Goal: Task Accomplishment & Management: Manage account settings

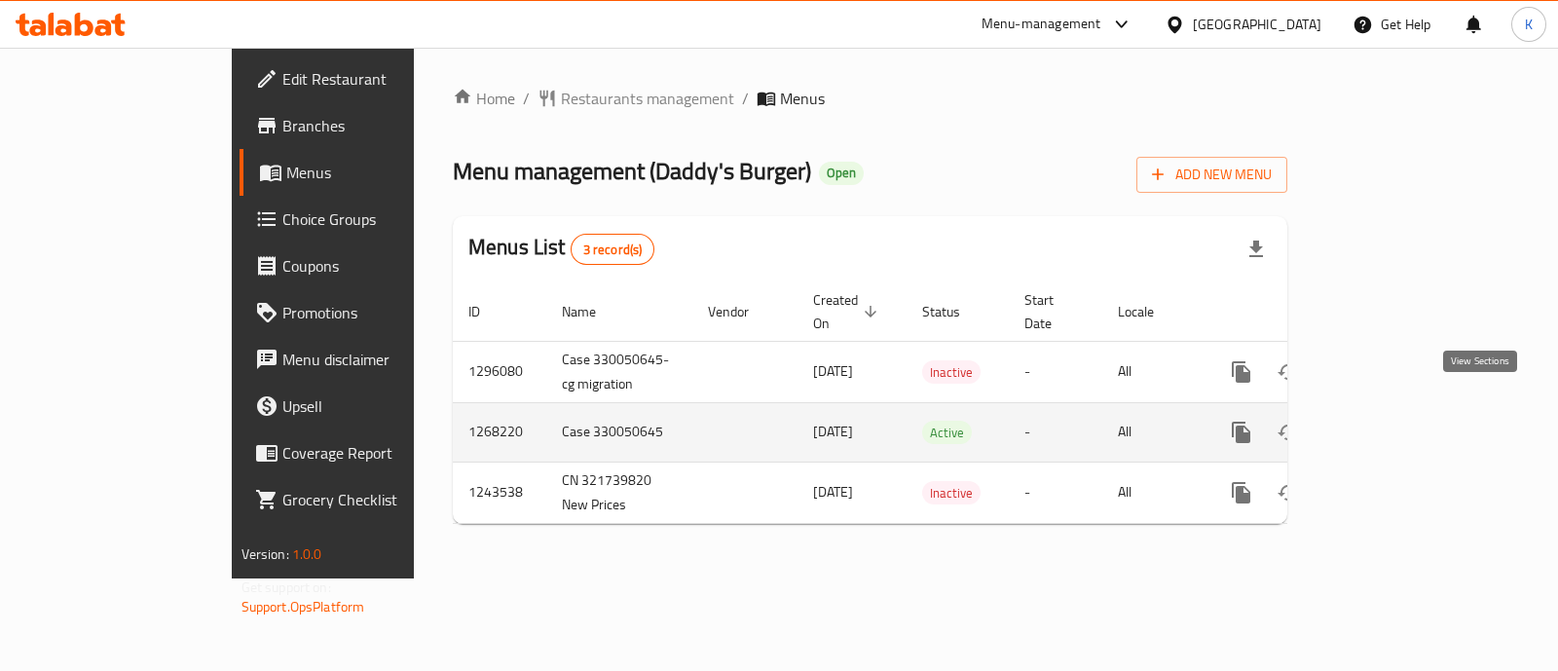
click at [1393, 421] on icon "enhanced table" at bounding box center [1381, 432] width 23 height 23
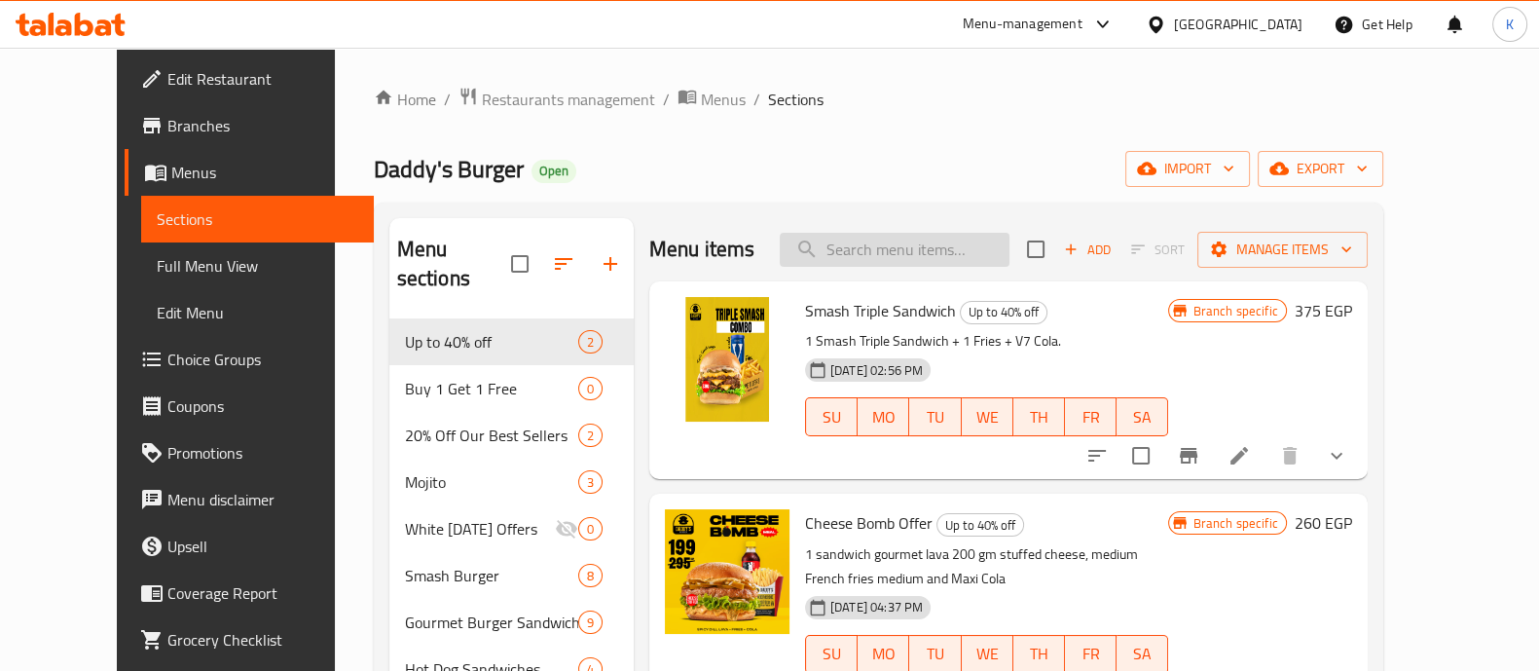
click at [964, 247] on input "search" at bounding box center [895, 250] width 230 height 34
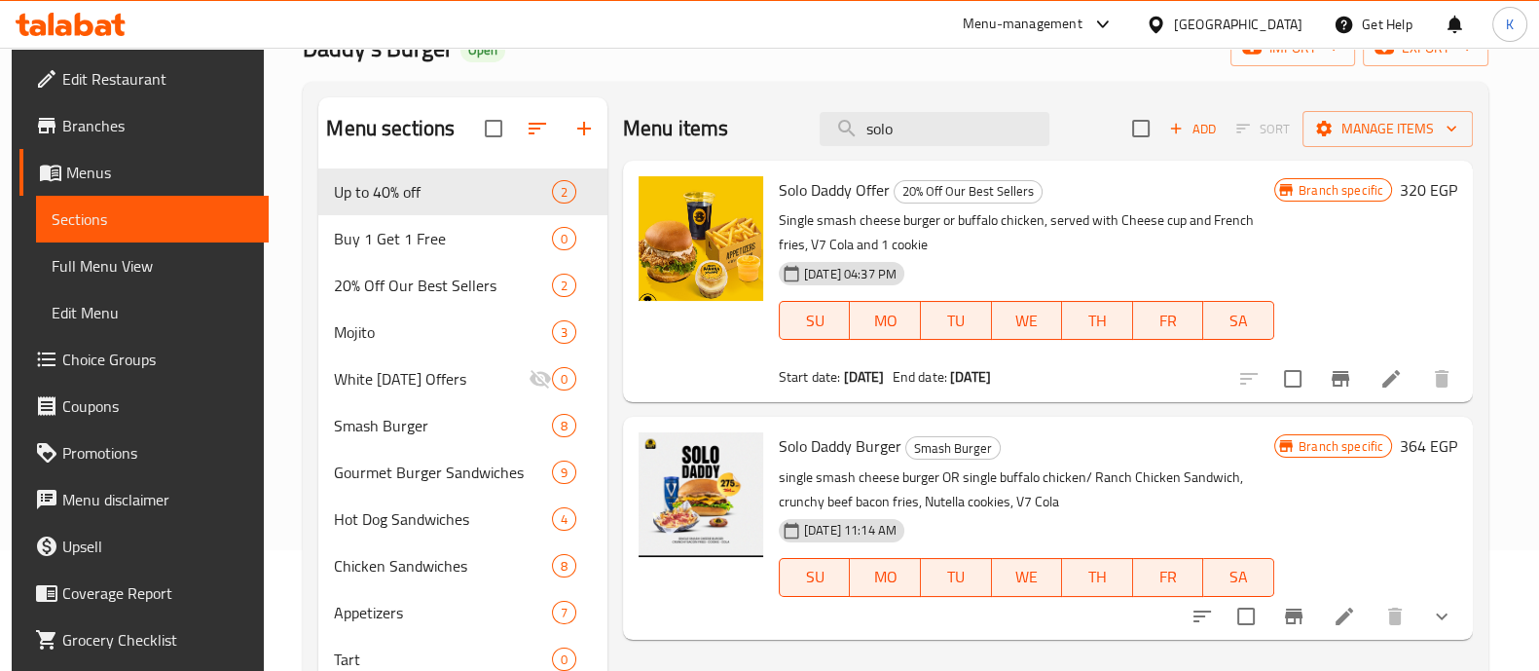
scroll to position [124, 0]
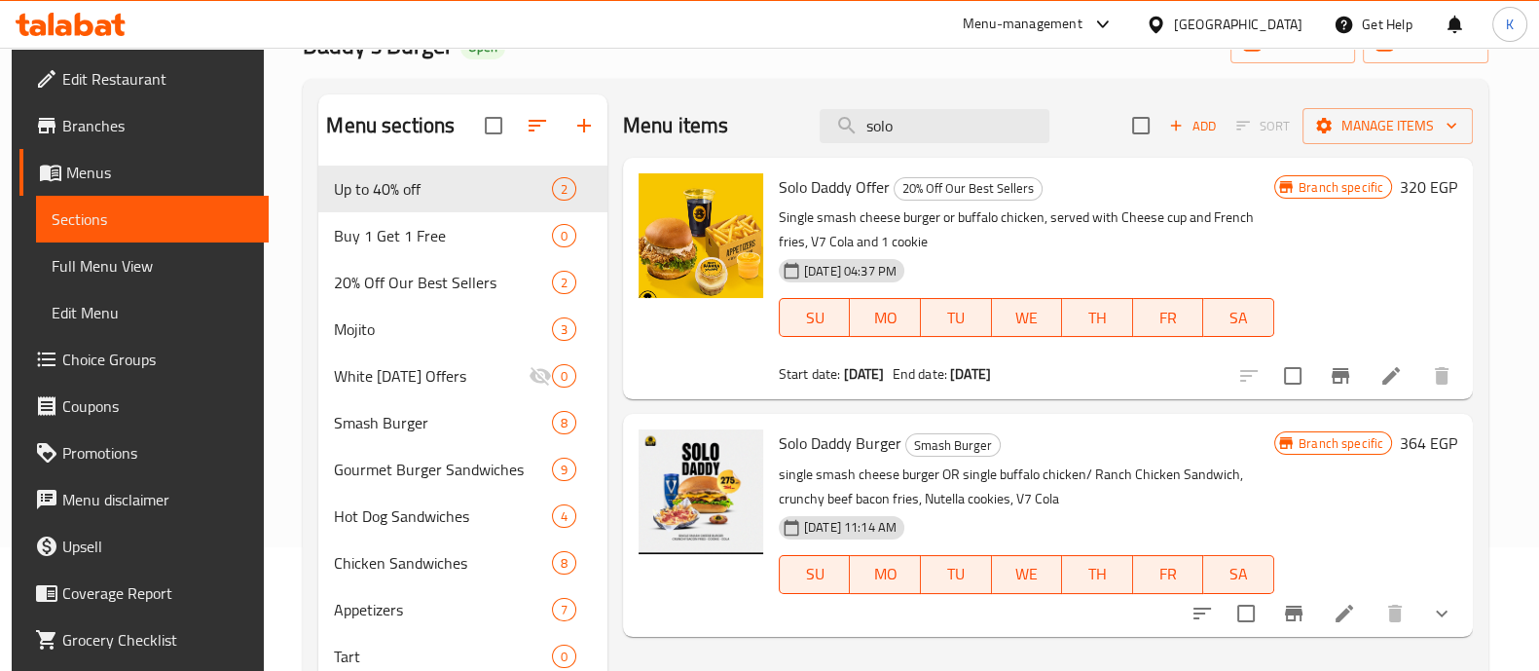
type input "solo"
click at [1344, 610] on li at bounding box center [1344, 613] width 55 height 35
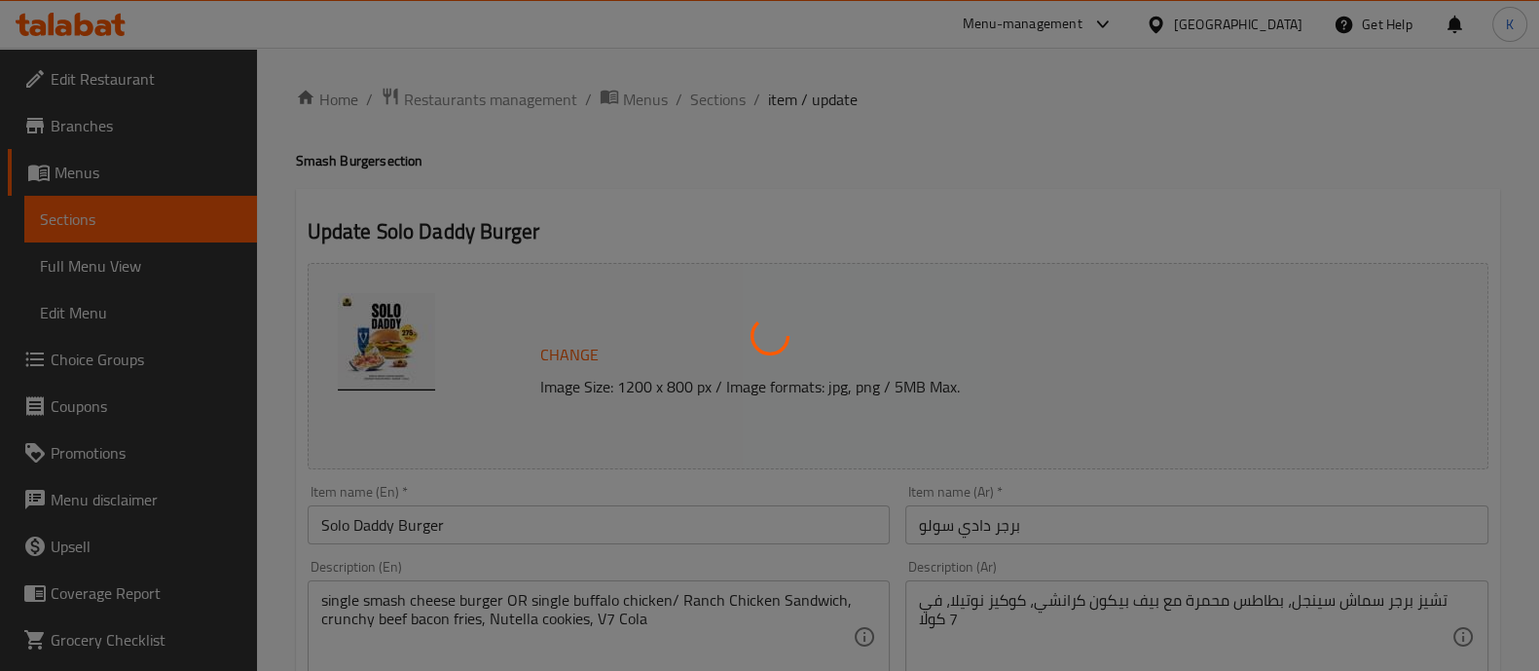
type input "إستبدل كوكيز النوتيلا:"
type input "0"
type input "إختيارك من الساندوتش :::"
type input "1"
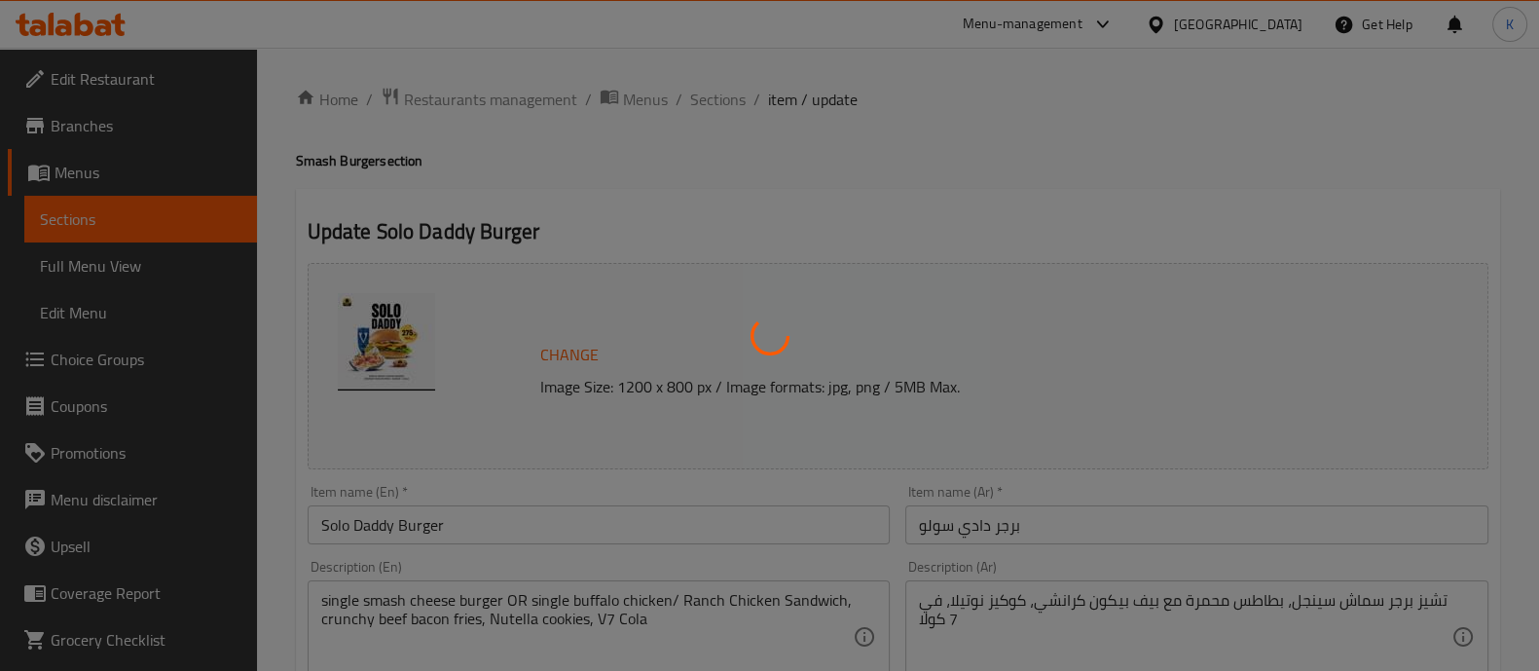
type input "1"
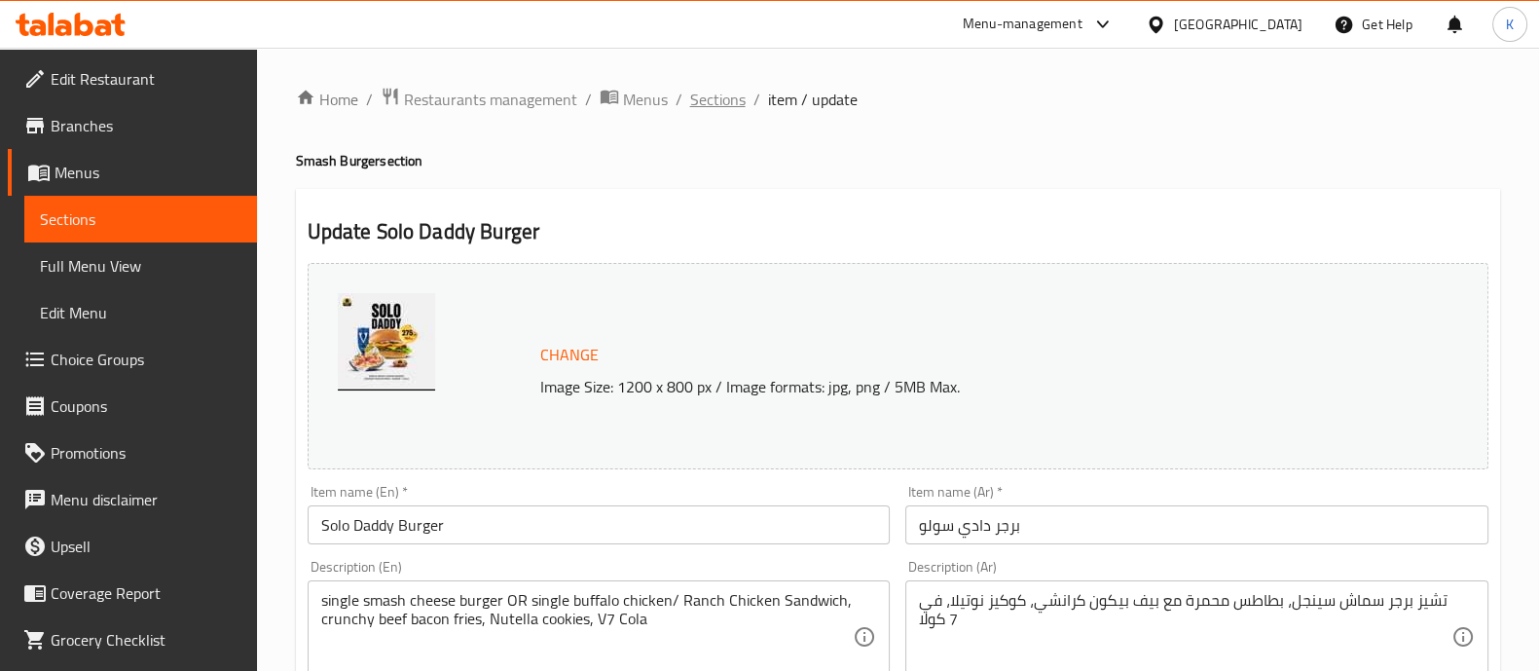
click at [712, 99] on span "Sections" at bounding box center [717, 99] width 55 height 23
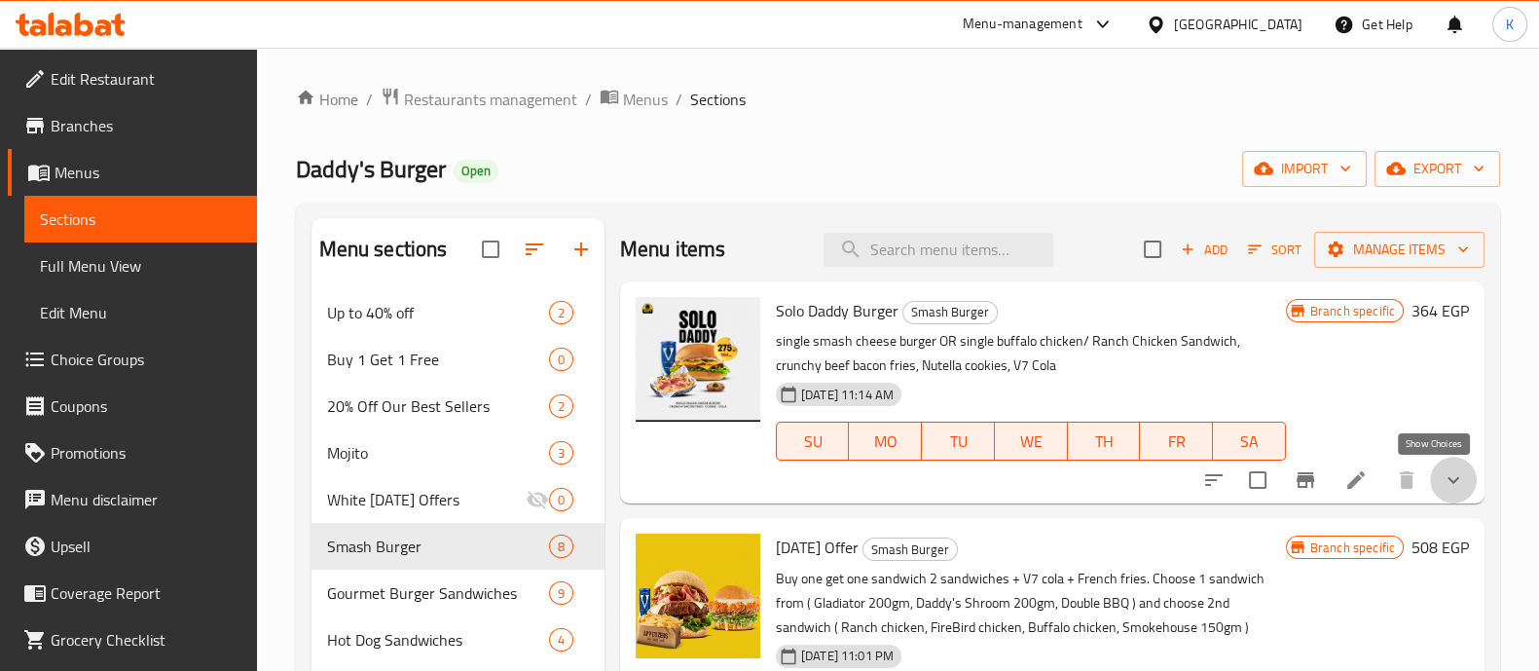
click at [1442, 487] on icon "show more" at bounding box center [1453, 479] width 23 height 23
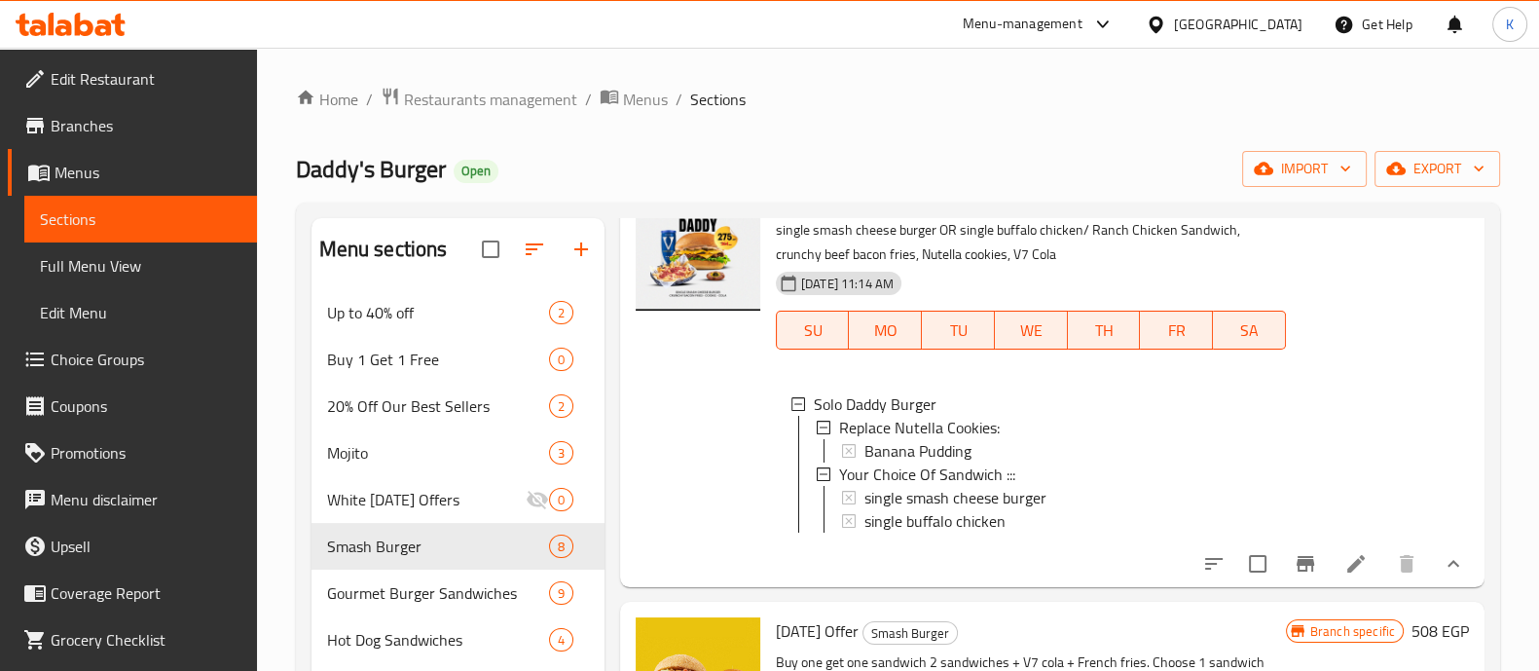
scroll to position [111, 0]
click at [959, 452] on span "Banana Pudding" at bounding box center [918, 450] width 107 height 23
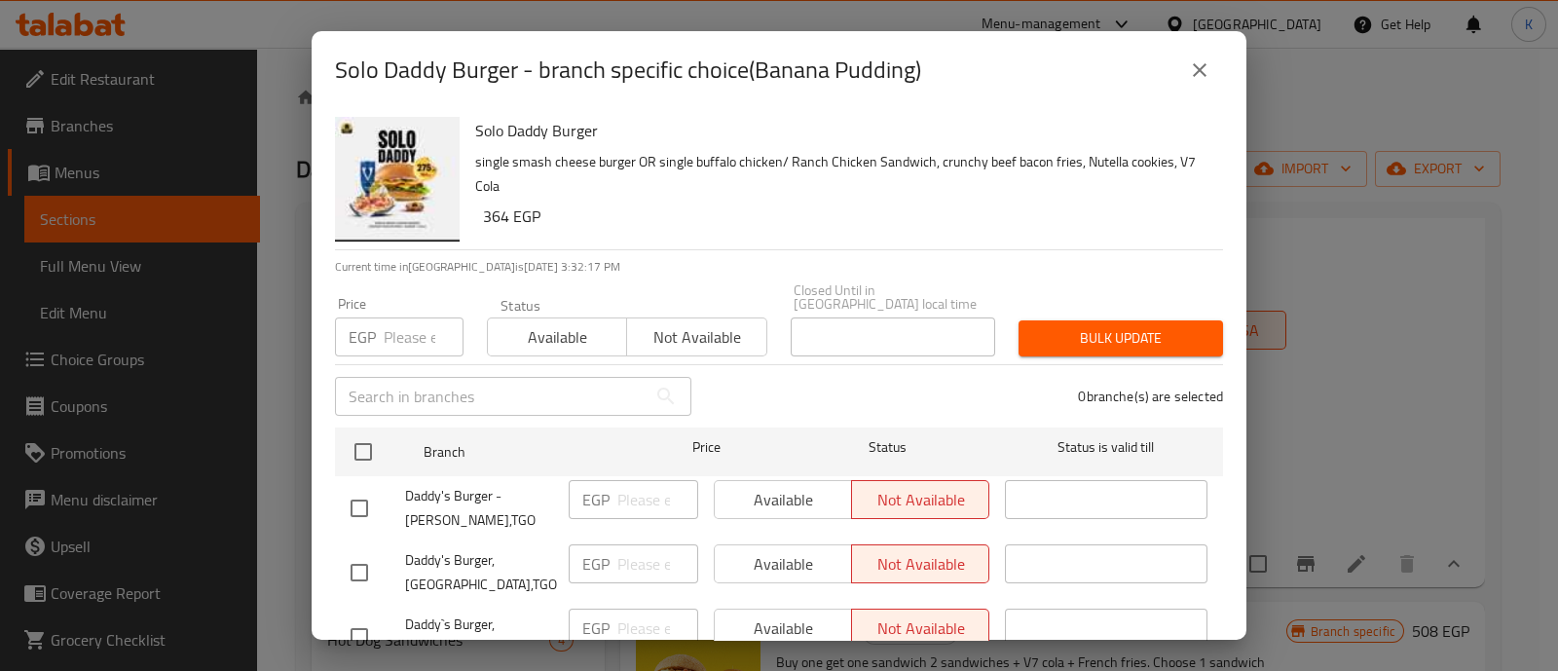
click at [389, 325] on input "number" at bounding box center [424, 336] width 80 height 39
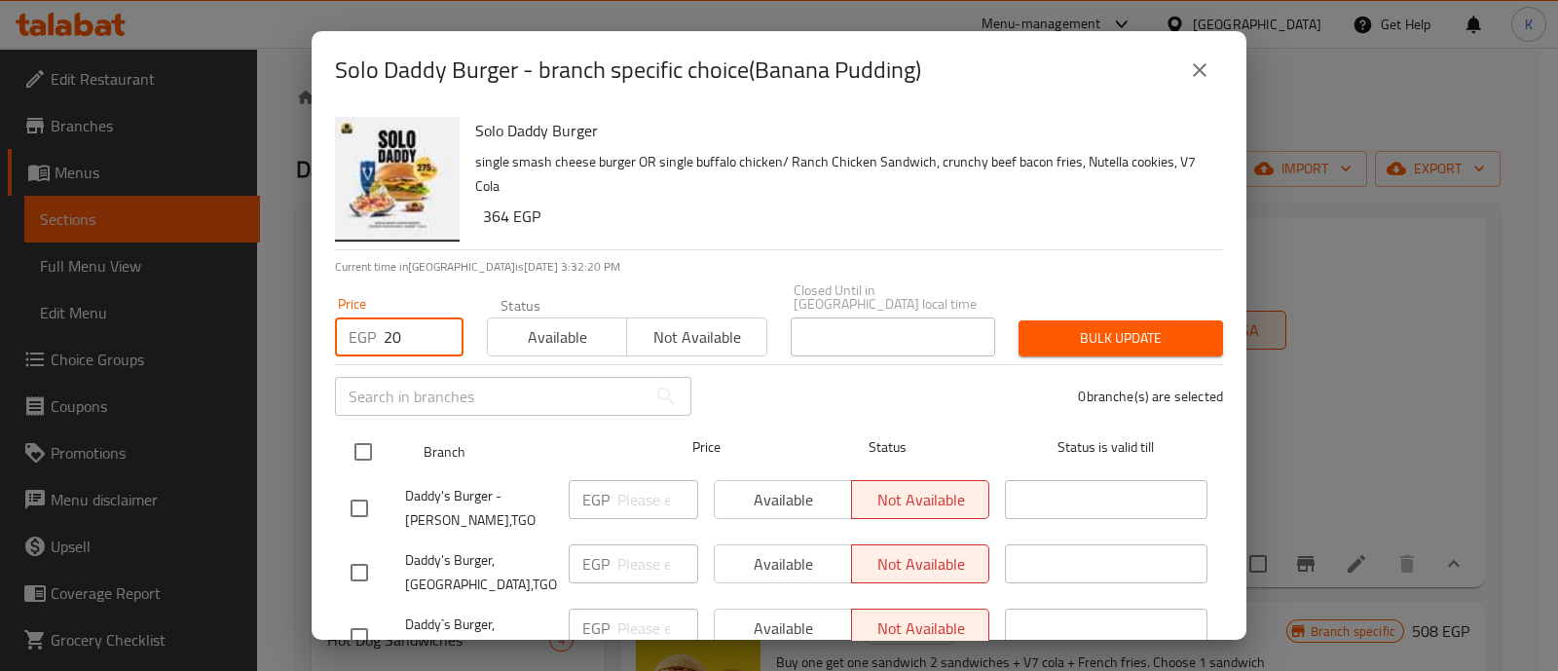
type input "20"
click at [360, 440] on input "checkbox" at bounding box center [363, 451] width 41 height 41
checkbox input "true"
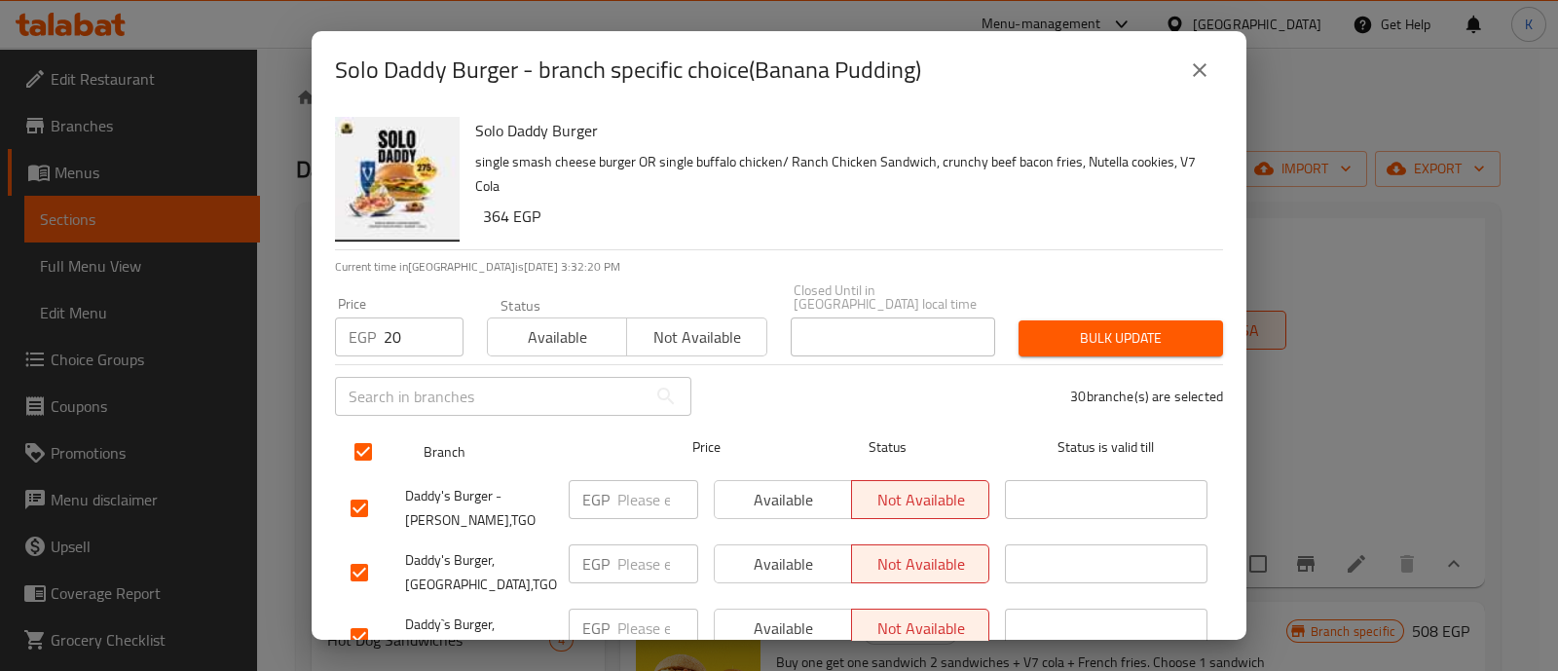
checkbox input "true"
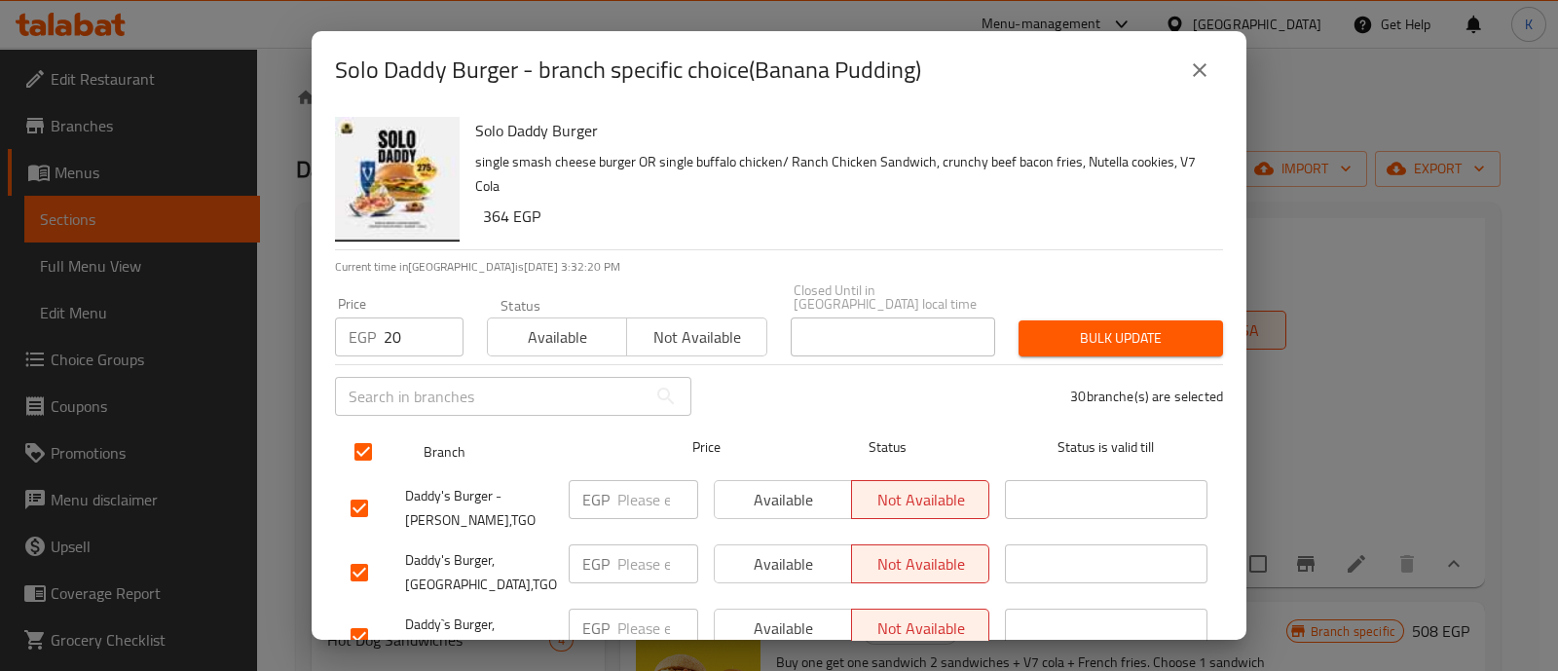
checkbox input "true"
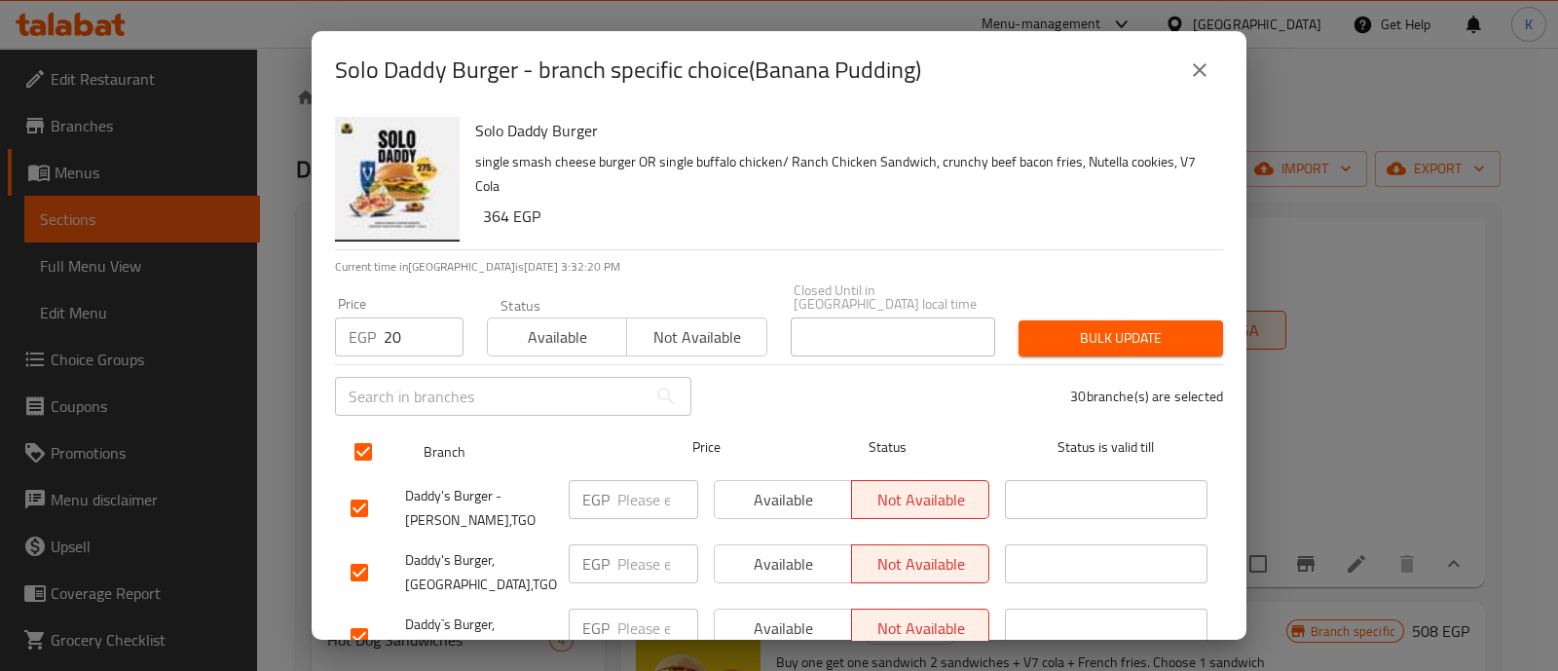
checkbox input "true"
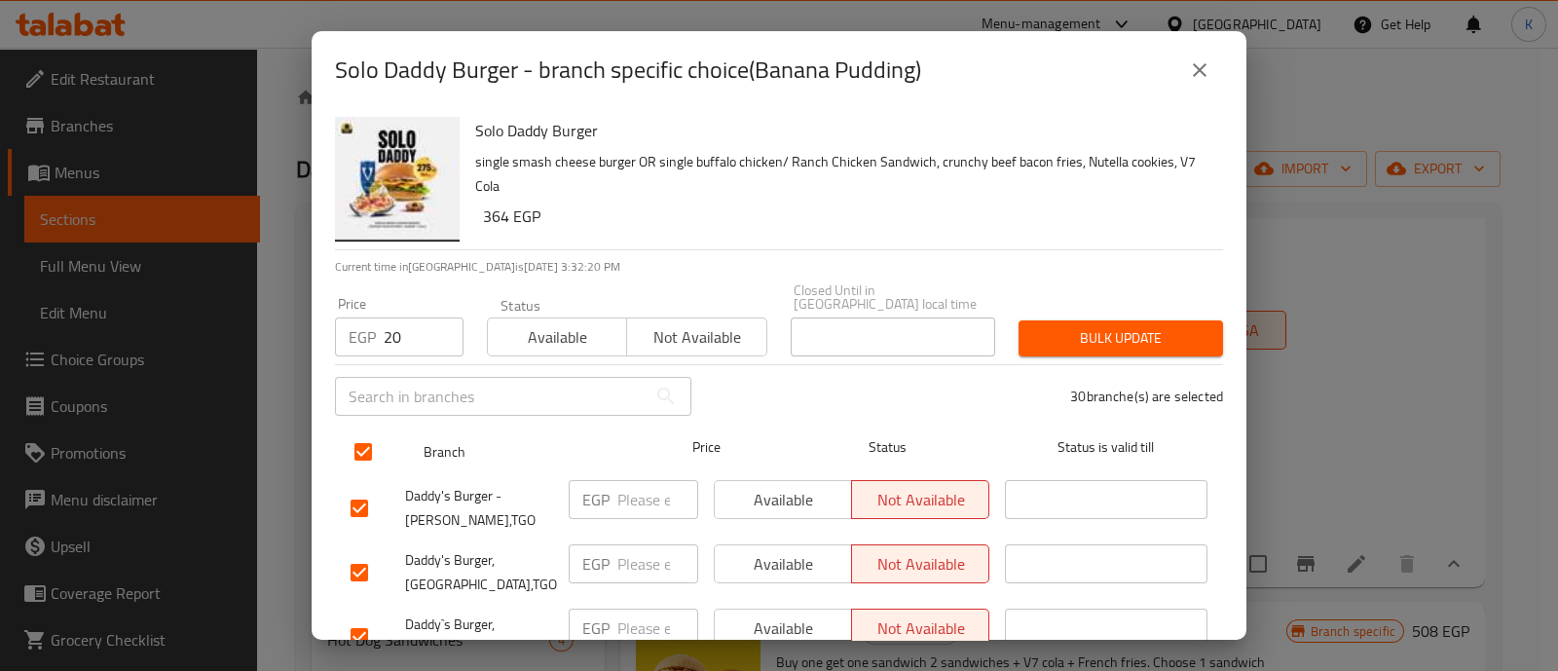
checkbox input "true"
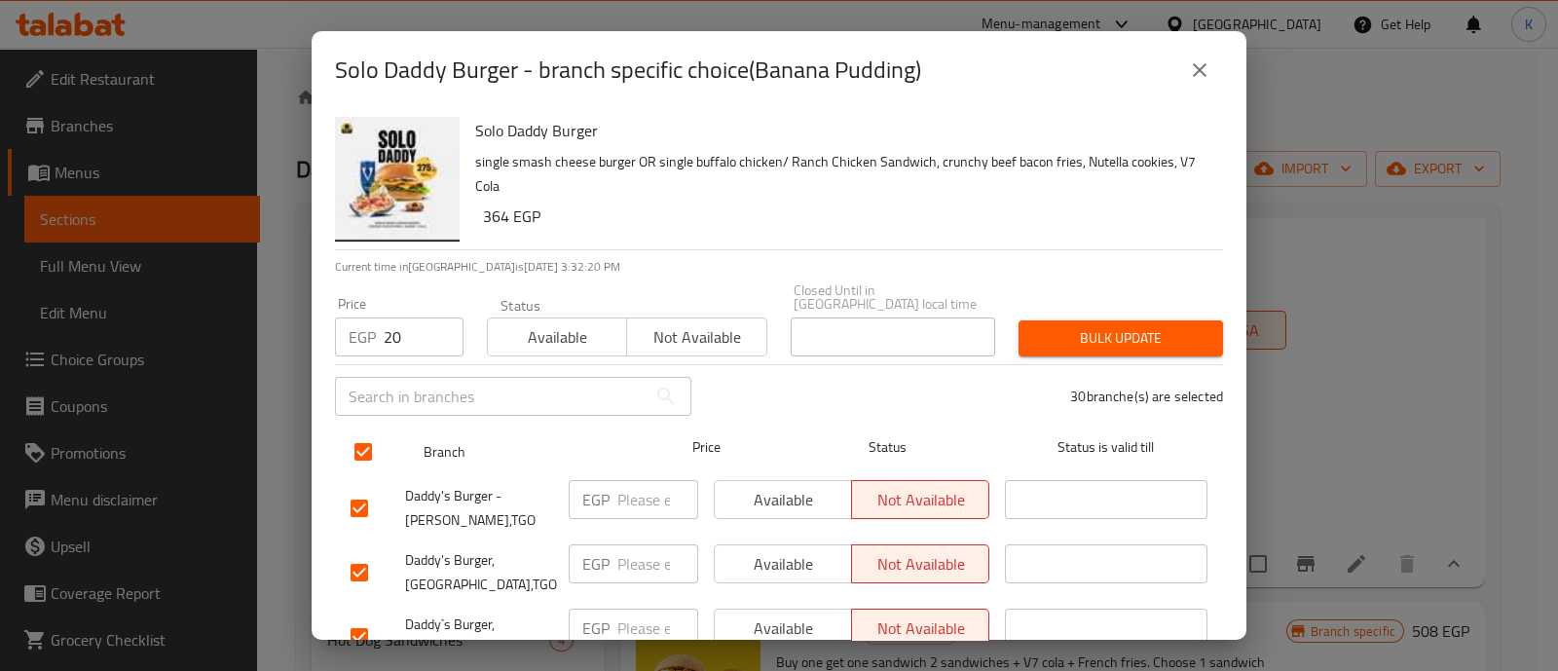
checkbox input "true"
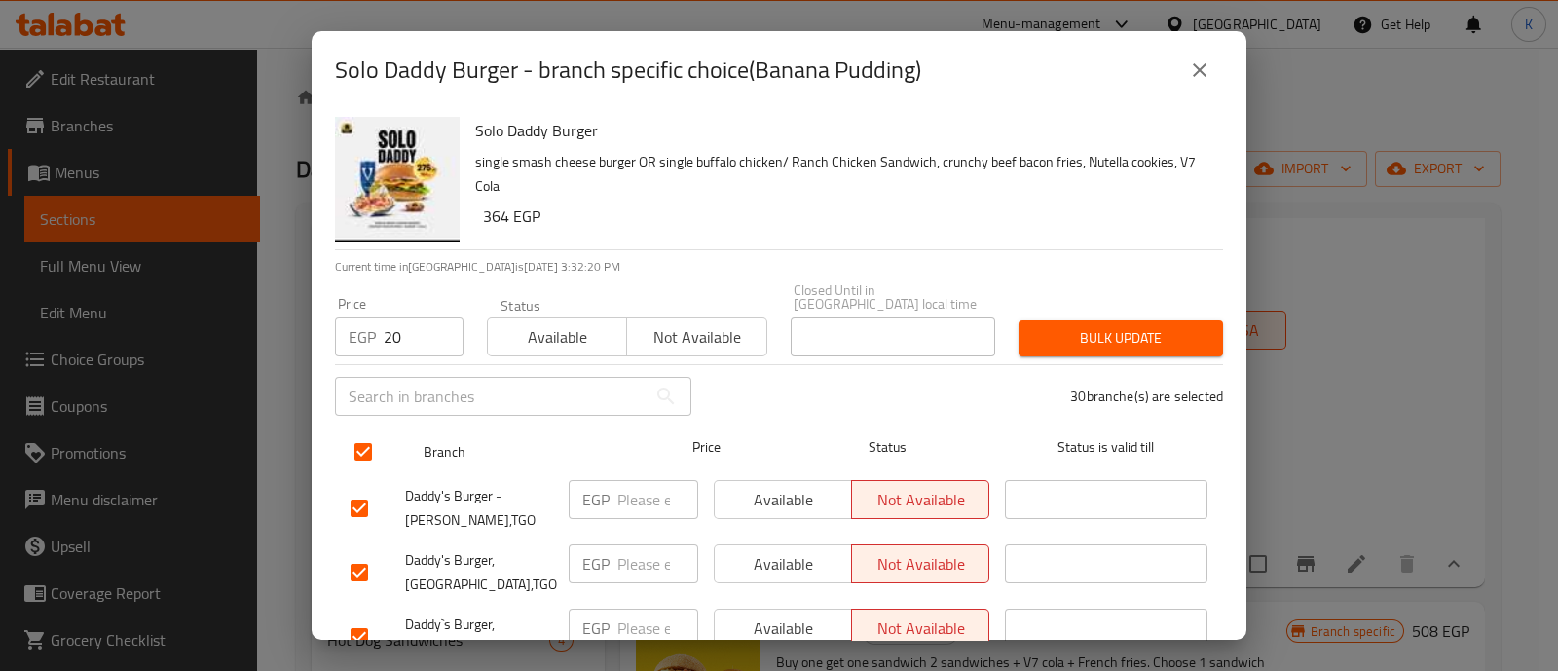
checkbox input "true"
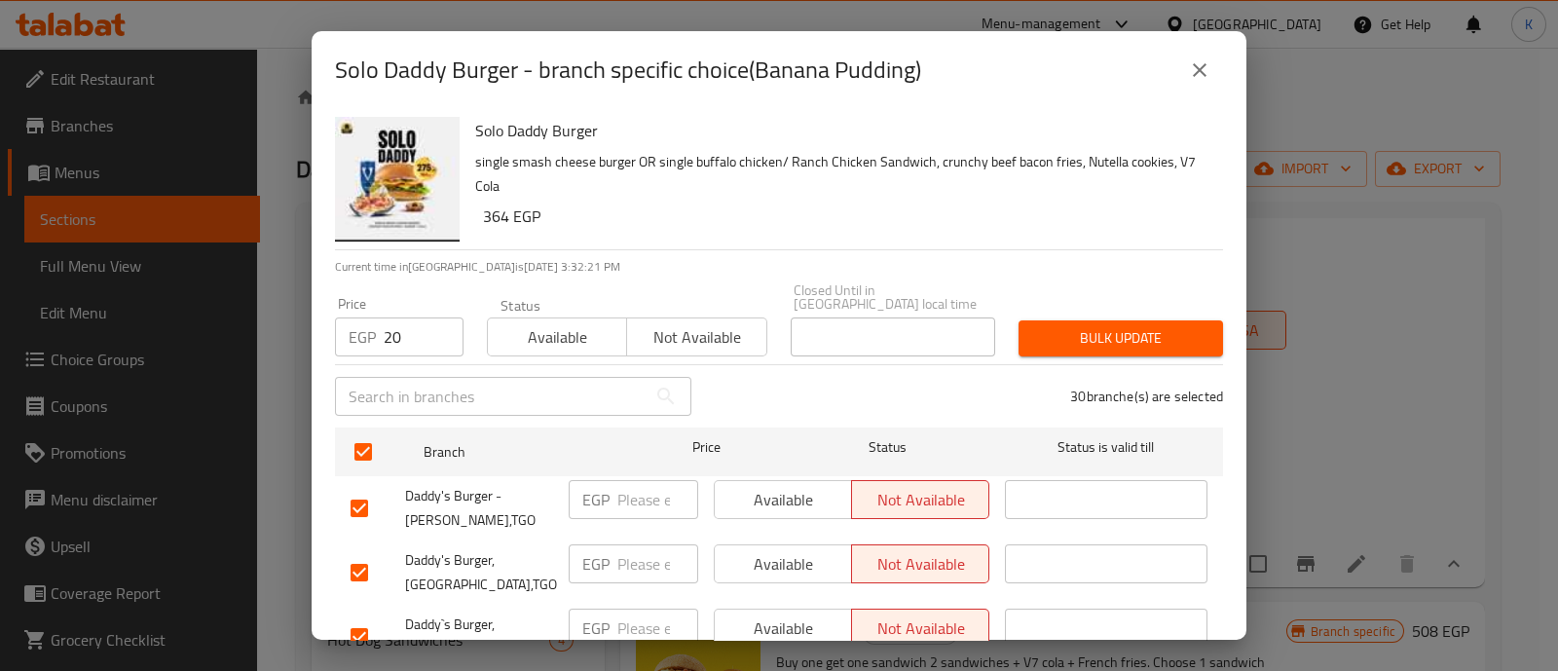
click at [1063, 309] on div "Bulk update" at bounding box center [1121, 338] width 228 height 59
click at [1059, 326] on span "Bulk update" at bounding box center [1120, 338] width 173 height 24
click at [1204, 70] on icon "close" at bounding box center [1199, 69] width 23 height 23
